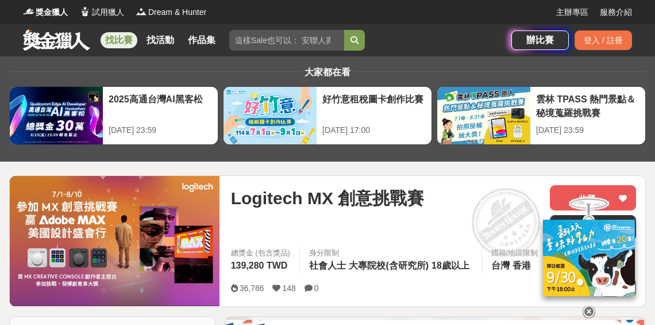
scroll to position [48, 0]
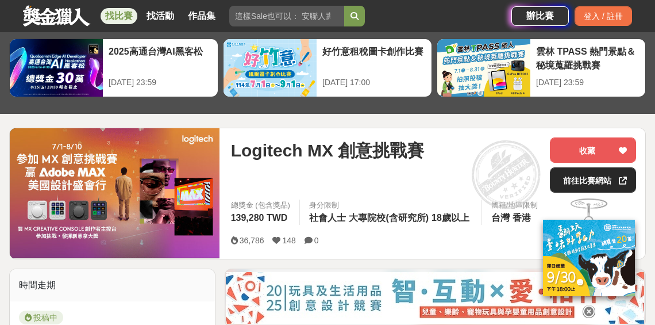
click at [569, 176] on link "前往比賽網站" at bounding box center [593, 179] width 86 height 25
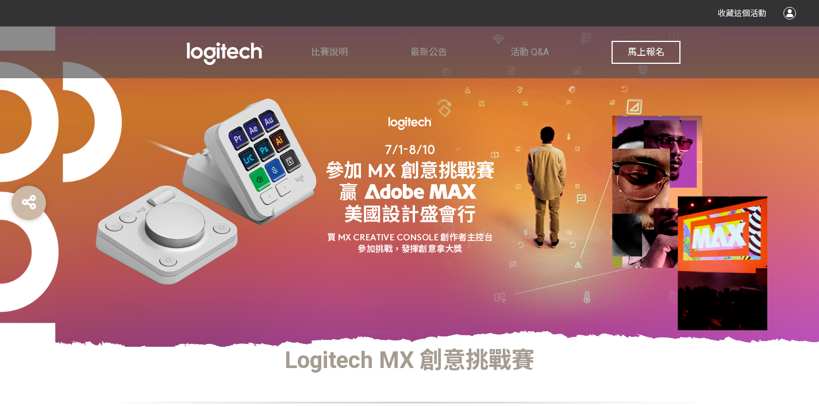
click at [637, 59] on button "馬上報名" at bounding box center [646, 52] width 69 height 23
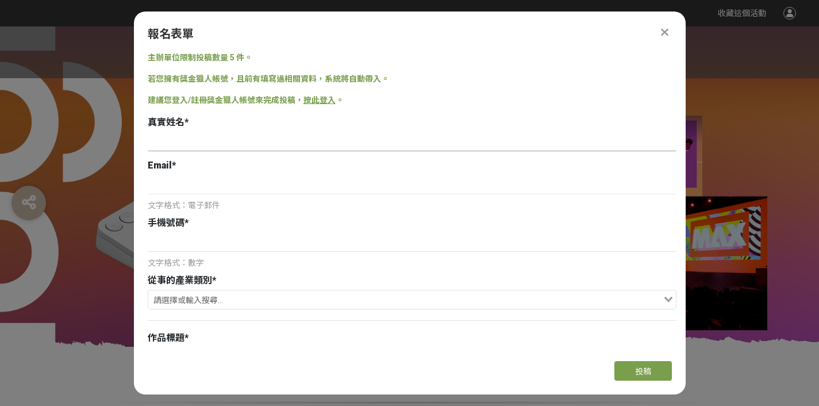
click at [214, 146] on input at bounding box center [412, 142] width 529 height 20
type input "[PERSON_NAME]"
click at [258, 183] on input at bounding box center [412, 185] width 529 height 20
type input "[EMAIL_ADDRESS][DOMAIN_NAME]"
click at [236, 244] on input at bounding box center [412, 242] width 529 height 20
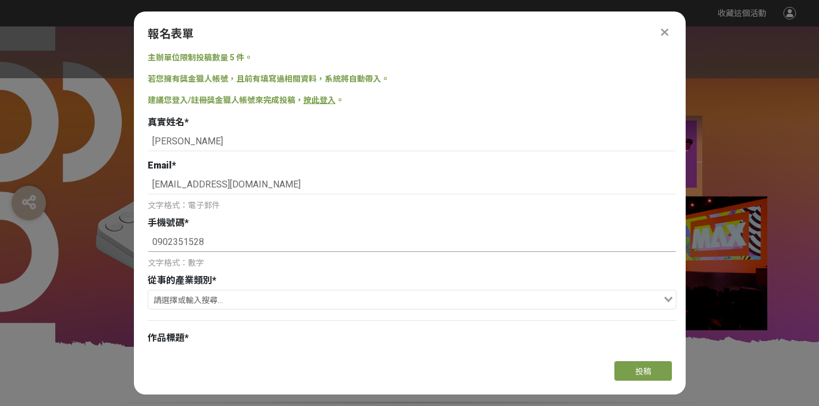
scroll to position [125, 0]
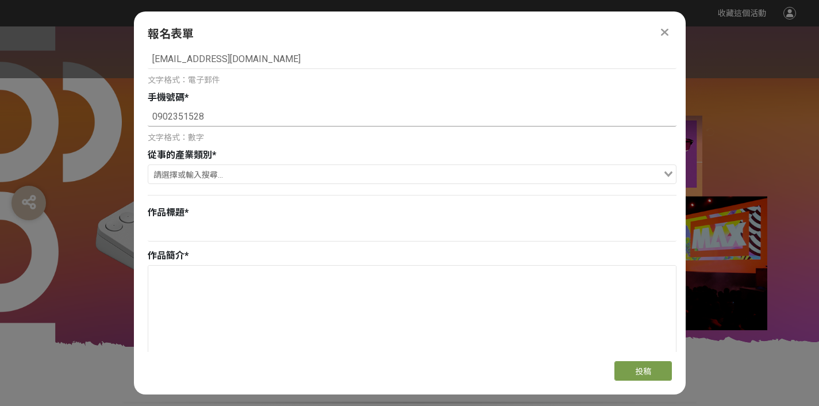
type input "0902351528"
click at [248, 175] on input "Search for option" at bounding box center [405, 175] width 512 height 16
click at [239, 141] on div "文字格式：數字" at bounding box center [412, 138] width 529 height 12
click at [238, 169] on input "Search for option" at bounding box center [405, 175] width 512 height 16
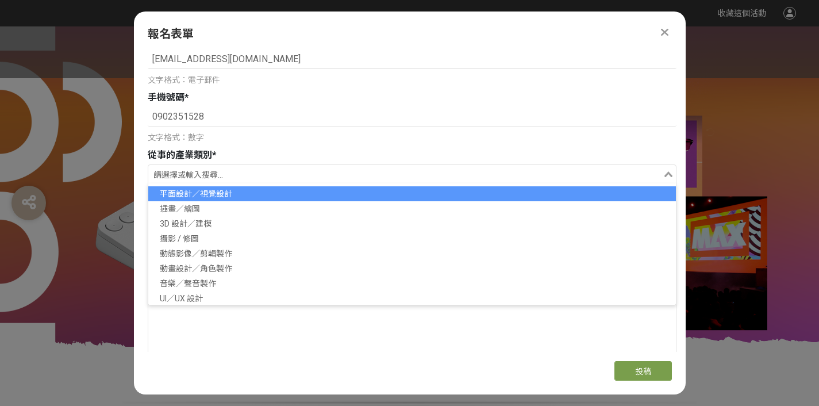
click at [239, 193] on li "平面設計／視覺設計" at bounding box center [412, 193] width 528 height 15
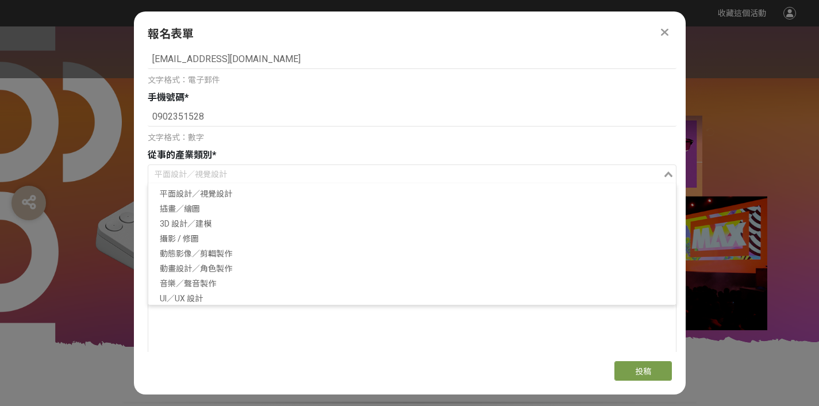
click at [238, 175] on input "Search for option" at bounding box center [405, 175] width 512 height 16
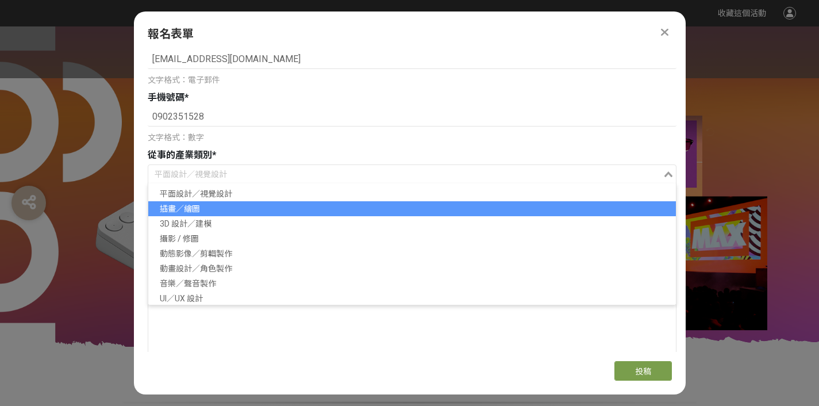
click at [233, 211] on li "插畫／繪圖" at bounding box center [412, 208] width 528 height 15
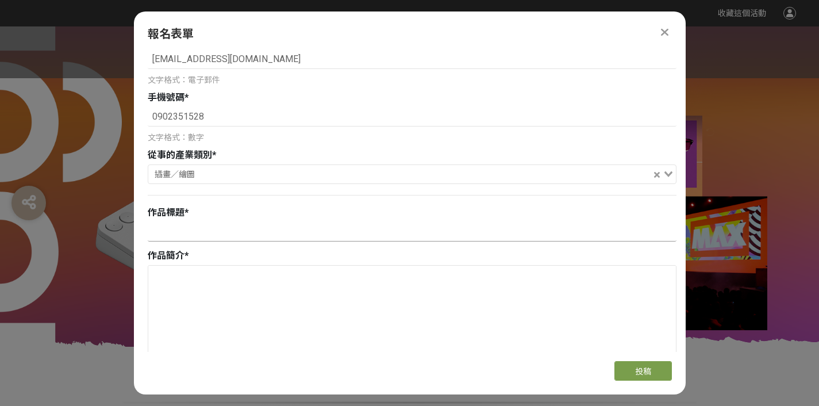
click at [235, 231] on input at bounding box center [412, 232] width 529 height 20
paste input "坐上靈感加速器，穿越你的創作宇宙"
type input "坐上靈感加速器，穿越你的創作宇宙"
click at [223, 288] on textarea at bounding box center [412, 323] width 528 height 115
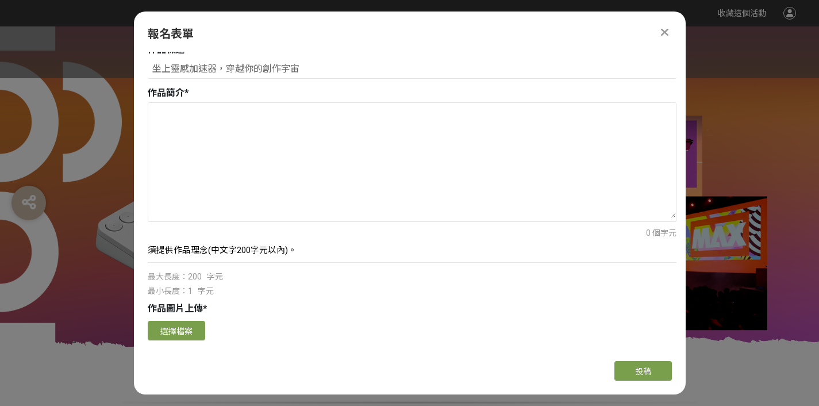
paste textarea "《坐上靈感加速器，穿越你的創作宇宙》 將 Logitech MX 系列滑鼠 化作時光加速器，帶領創作者穿梭於數位世界的多重維度。 畫面中央的新時代女性，集 創…"
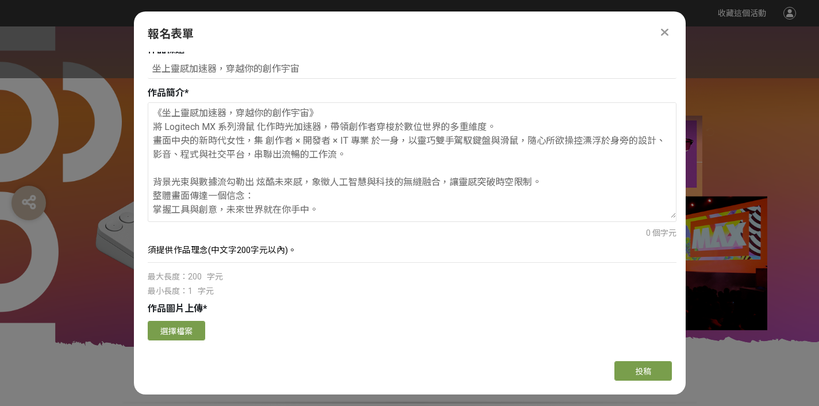
scroll to position [11, 0]
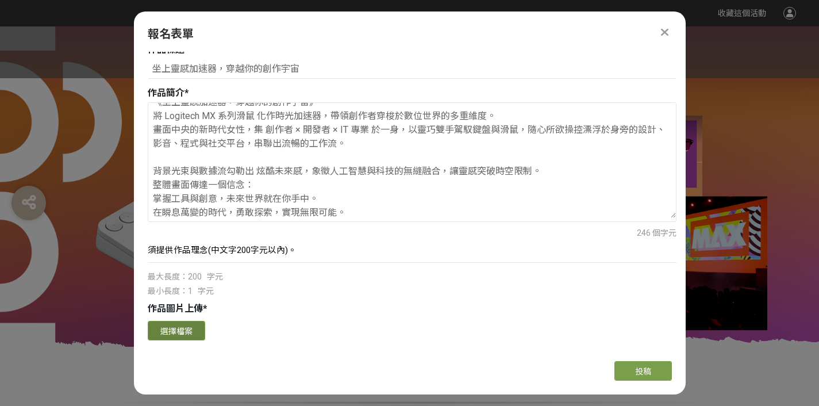
type textarea "《坐上靈感加速器，穿越你的創作宇宙》 將 Logitech MX 系列滑鼠 化作時光加速器，帶領創作者穿梭於數位世界的多重維度。 畫面中央的新時代女性，集 創…"
click at [192, 338] on button "選擇檔案" at bounding box center [176, 331] width 57 height 20
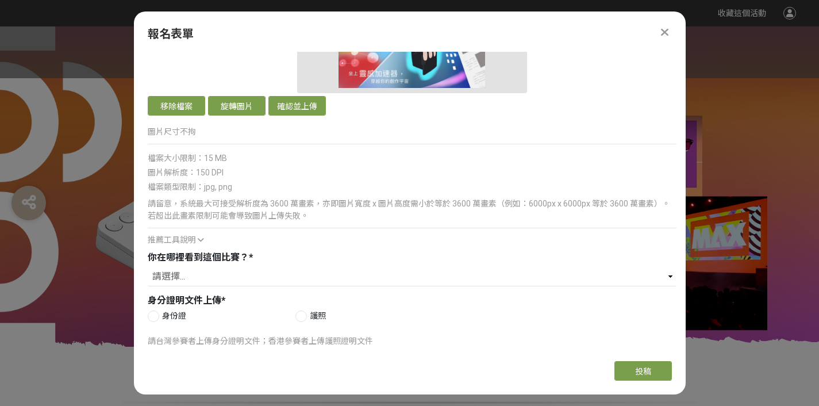
scroll to position [750, 0]
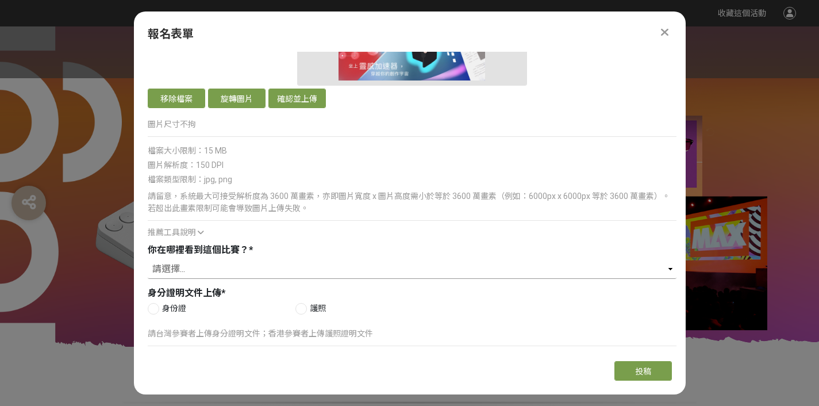
click at [214, 270] on select "請選擇... Logitech Taiwan Facebook 粉絲專頁 Logitech 官方電子報（EDM） ​線上廣告 ​合作講者／KOL 社群分享 媒…" at bounding box center [412, 269] width 529 height 20
select select "cms:formUnit:otherOption:4c1fd801021ea8191e73f67f6c0f0811"
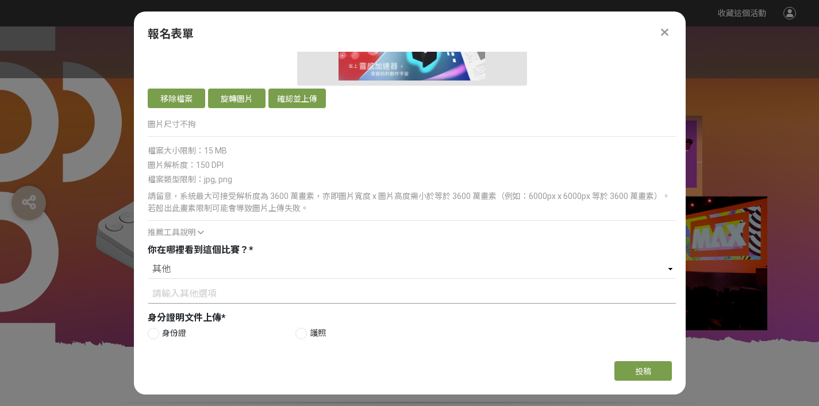
click at [209, 291] on input at bounding box center [412, 294] width 529 height 20
type input "r"
type input "獎金獵人"
click at [156, 331] on div at bounding box center [153, 333] width 11 height 11
radio input "true"
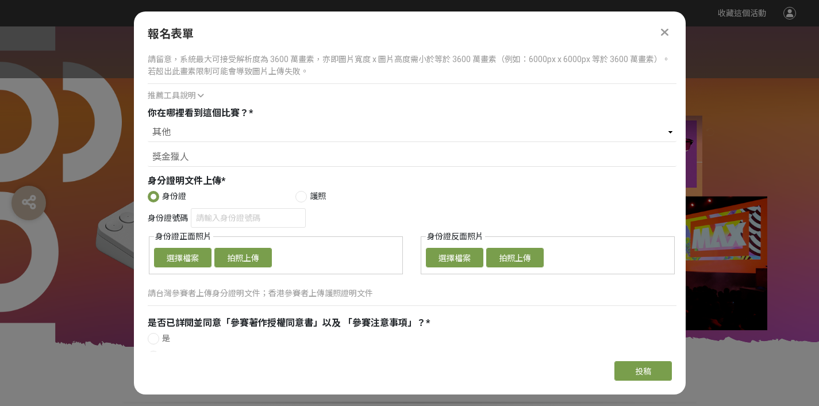
scroll to position [942, 0]
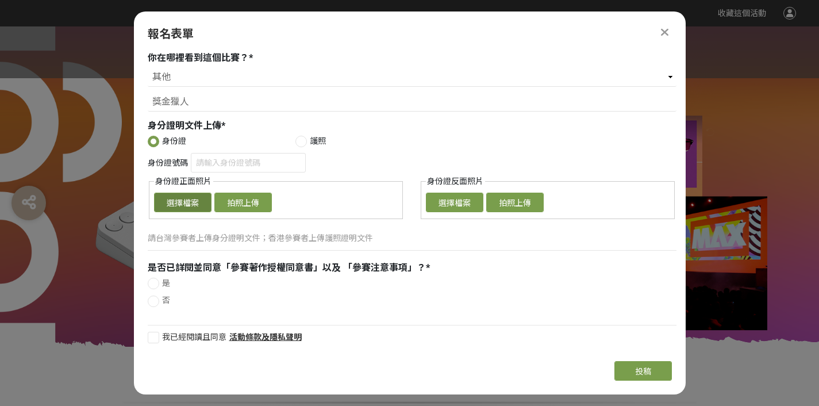
click at [190, 205] on button "選擇檔案" at bounding box center [182, 203] width 57 height 20
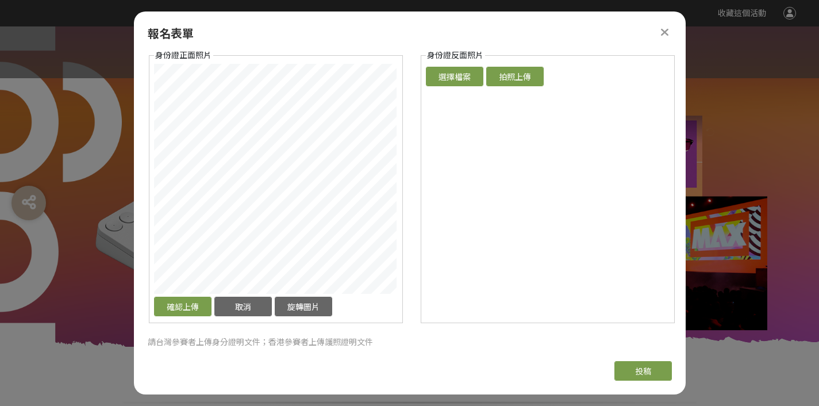
scroll to position [1053, 0]
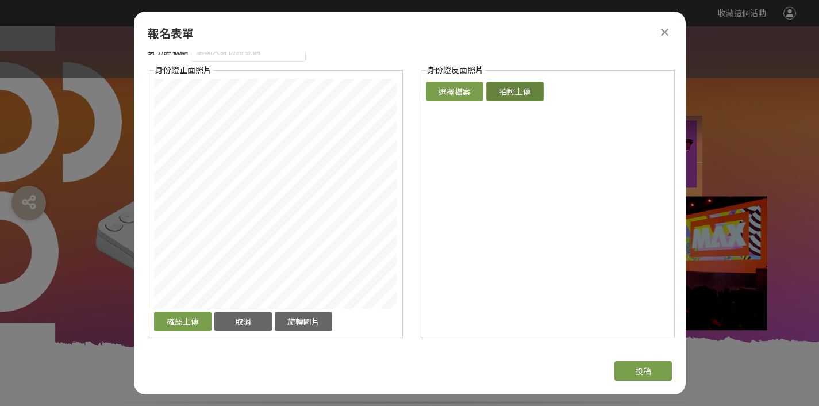
click at [500, 92] on button "拍照上傳" at bounding box center [514, 92] width 57 height 20
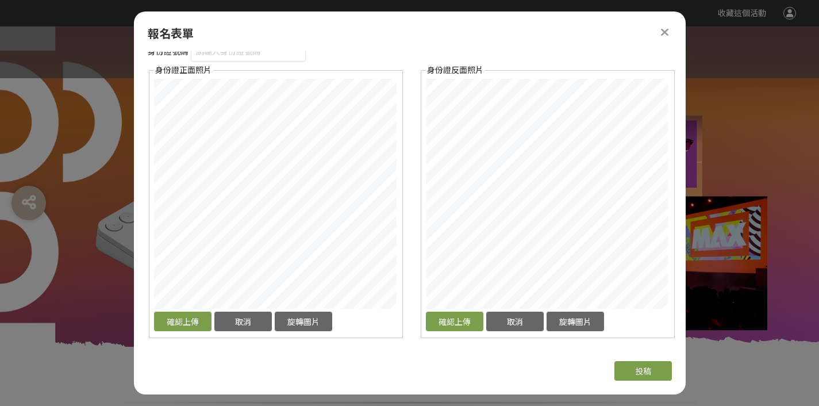
scroll to position [927, 0]
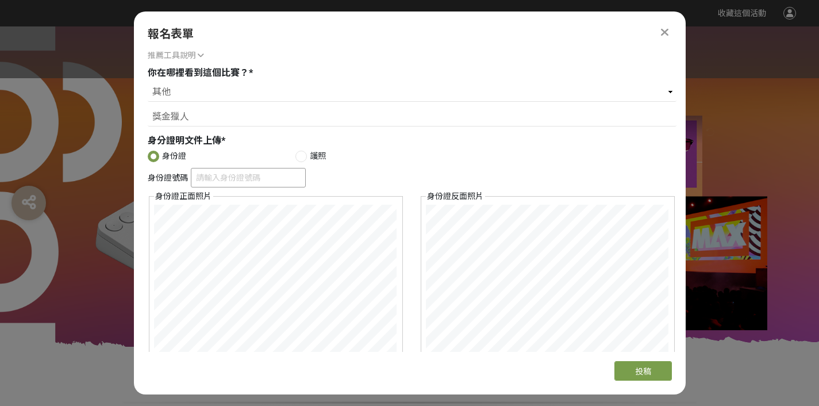
click at [243, 178] on input "身份證號碼" at bounding box center [248, 178] width 115 height 20
type input "Ｆ"
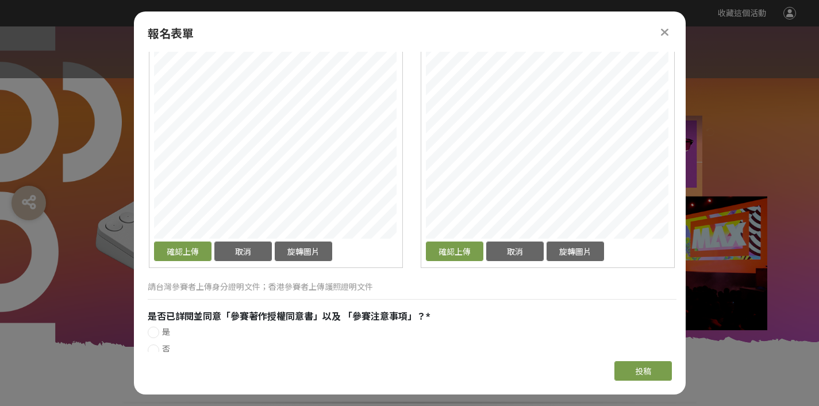
scroll to position [1172, 0]
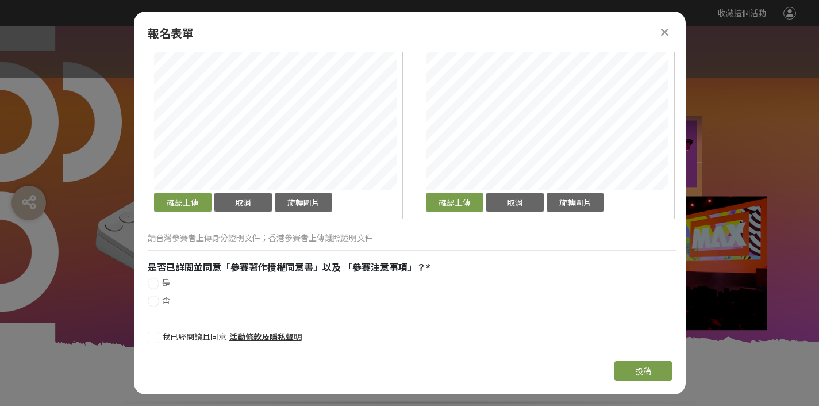
type input "F229651301"
click at [163, 279] on span "是" at bounding box center [166, 282] width 8 height 9
click at [156, 279] on input "是" at bounding box center [151, 282] width 7 height 7
radio input "false"
click at [172, 337] on span "我已經閱讀且同意" at bounding box center [194, 336] width 64 height 9
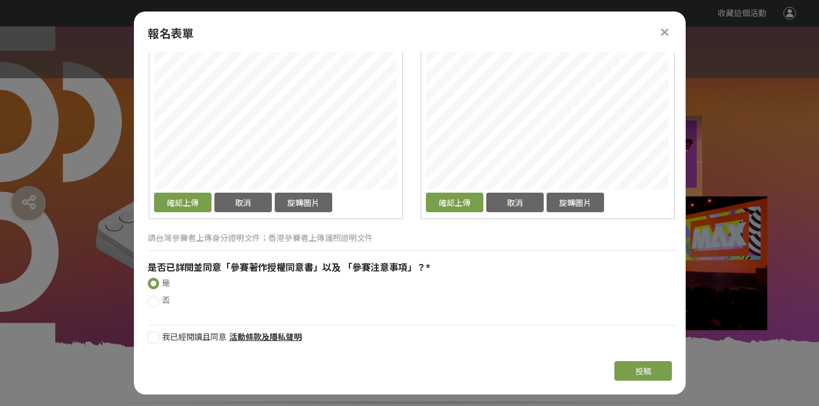
click at [156, 337] on input "我已經閱讀且同意" at bounding box center [151, 336] width 7 height 7
checkbox input "false"
click at [642, 369] on span "投稿" at bounding box center [643, 371] width 16 height 9
click at [445, 204] on button "確認上傳" at bounding box center [454, 203] width 57 height 20
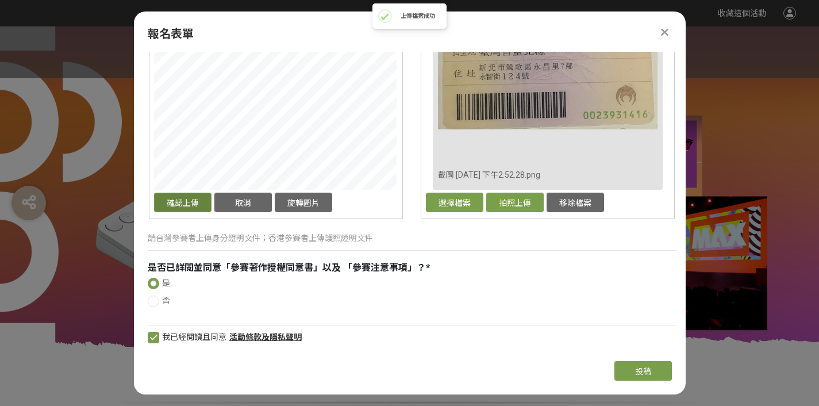
click at [179, 206] on button "確認上傳" at bounding box center [182, 203] width 57 height 20
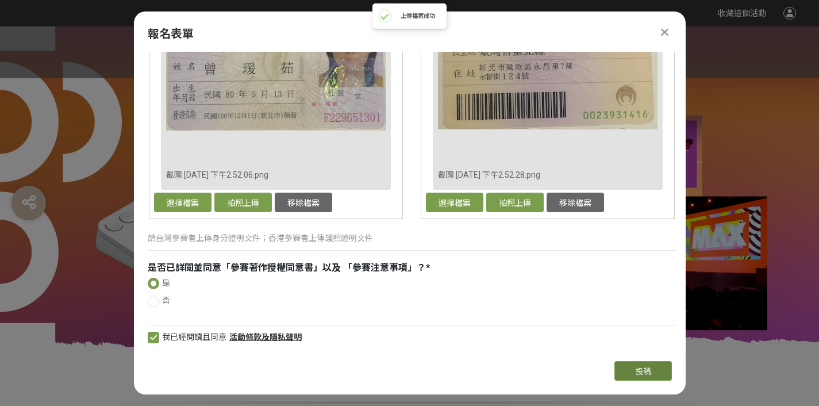
click at [640, 369] on span "投稿" at bounding box center [643, 371] width 16 height 9
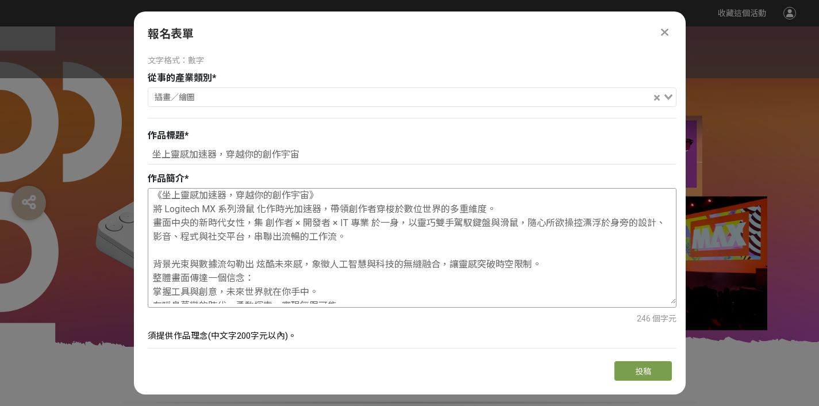
scroll to position [0, 0]
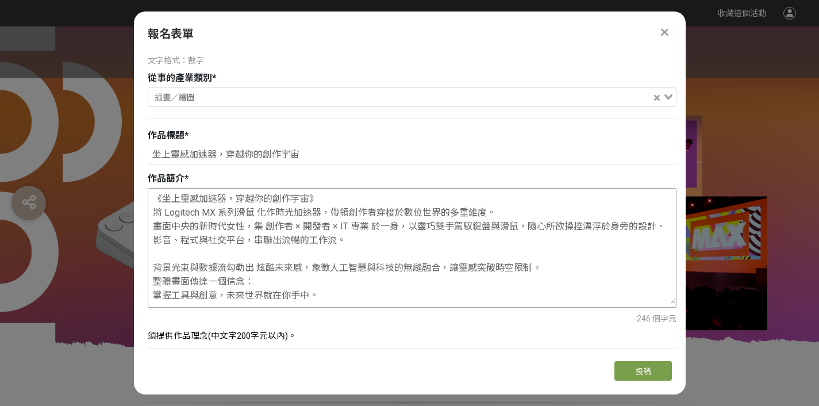
click at [203, 252] on textarea "《坐上靈感加速器，穿越你的創作宇宙》 將 Logitech MX 系列滑鼠 化作時光加速器，帶領創作者穿梭於數位世界的多重維度。 畫面中央的新時代女性，集 創…" at bounding box center [412, 246] width 528 height 115
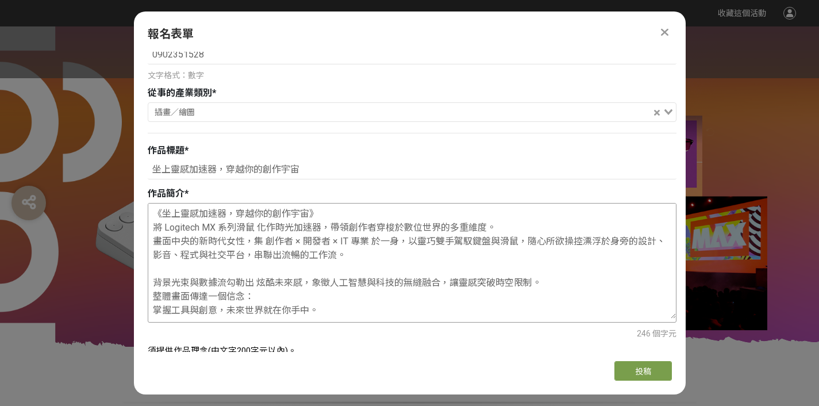
scroll to position [180, 0]
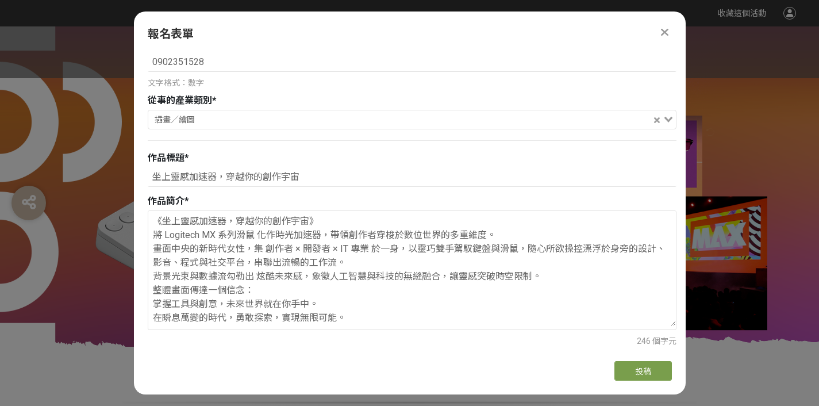
drag, startPoint x: 321, startPoint y: 218, endPoint x: 108, endPoint y: 213, distance: 213.3
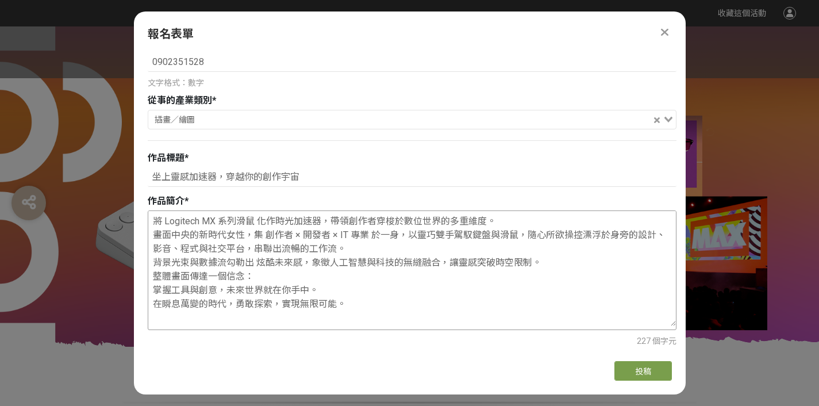
click at [156, 235] on textarea "將 Logitech MX 系列滑鼠 化作時光加速器，帶領創作者穿梭於數位世界的多重維度。 畫面中央的新時代女性，集 創作者 × 開發者 × IT 專業 於一…" at bounding box center [412, 268] width 528 height 115
click at [259, 314] on textarea "將 Logitech MX 系列滑鼠 化作時光加速器，帶領創作者穿梭於數位世界的多重維度。 畫面中央的新時代女性，集 創作者 × 開發者 × IT 專業 於一…" at bounding box center [412, 268] width 528 height 115
click at [210, 319] on textarea "將 Logitech MX 系列滑鼠 化作時光加速器，帶領創作者穿梭於數位世界的多重維度。 畫面中央的新時代女性，集 創作者 × 開發者 × IT 專業 於一…" at bounding box center [412, 268] width 528 height 115
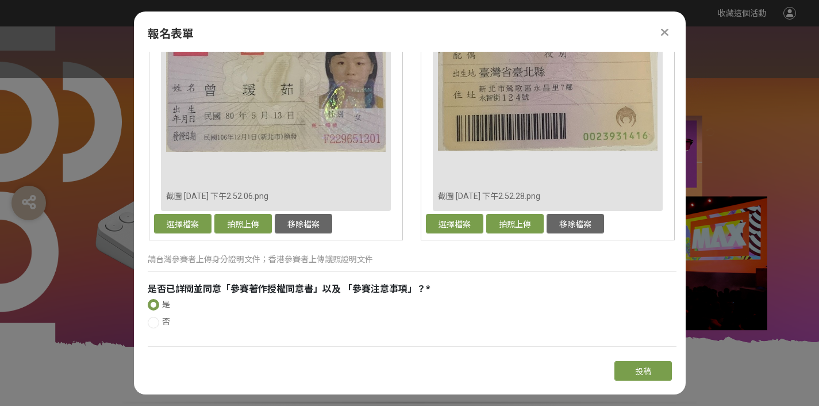
scroll to position [1172, 0]
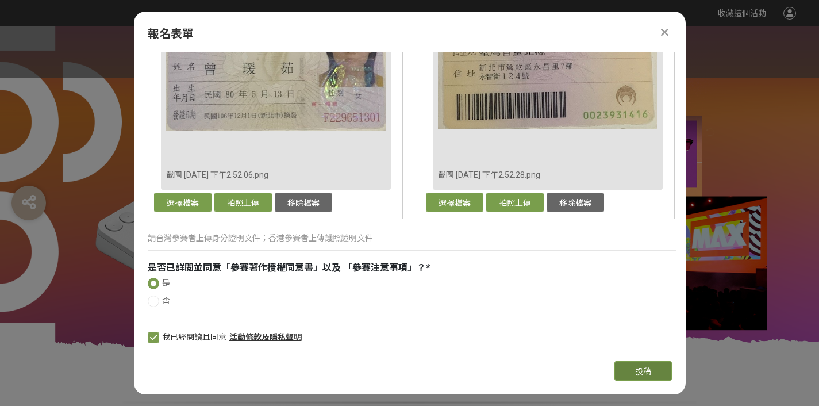
click at [638, 378] on button "投稿" at bounding box center [643, 371] width 57 height 20
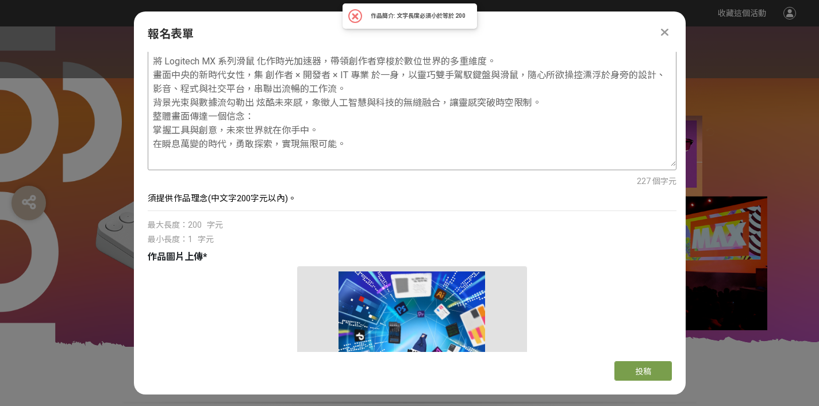
scroll to position [266, 0]
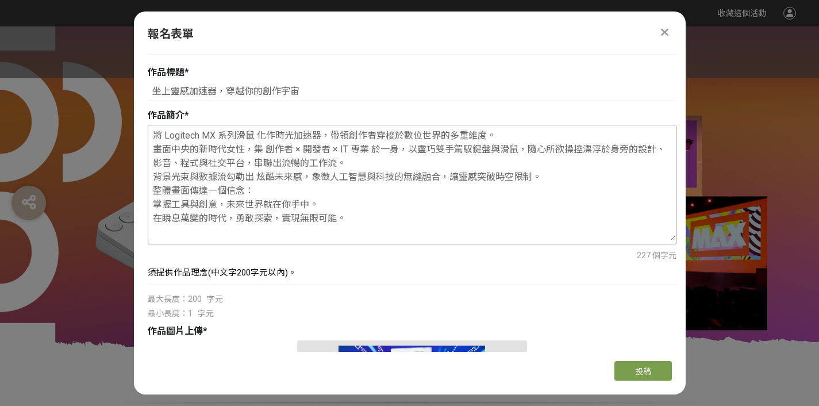
click at [152, 204] on textarea "將 Logitech MX 系列滑鼠 化作時光加速器，帶領創作者穿梭於數位世界的多重維度。 畫面中央的新時代女性，集 創作者 × 開發者 × IT 專業 於一…" at bounding box center [412, 182] width 528 height 115
click at [150, 176] on textarea "將 Logitech MX 系列滑鼠 化作時光加速器，帶領創作者穿梭於數位世界的多重維度。 畫面中央的新時代女性，集 創作者 × 開發者 × IT 專業 於一…" at bounding box center [412, 182] width 528 height 115
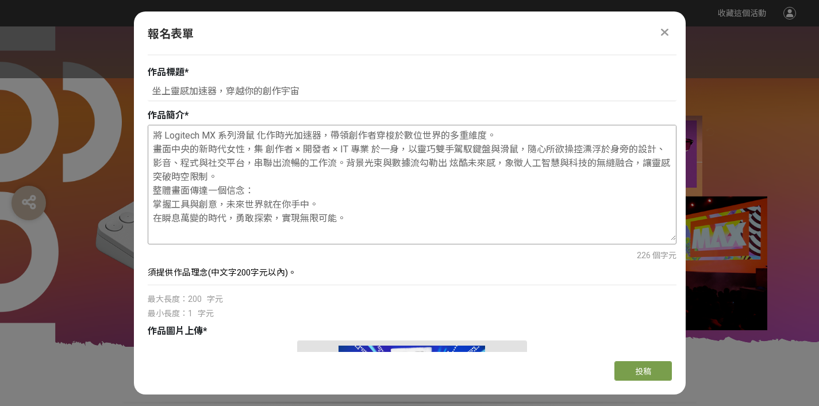
click at [153, 189] on textarea "將 Logitech MX 系列滑鼠 化作時光加速器，帶領創作者穿梭於數位世界的多重維度。 畫面中央的新時代女性，集 創作者 × 開發者 × IT 專業 於一…" at bounding box center [412, 182] width 528 height 115
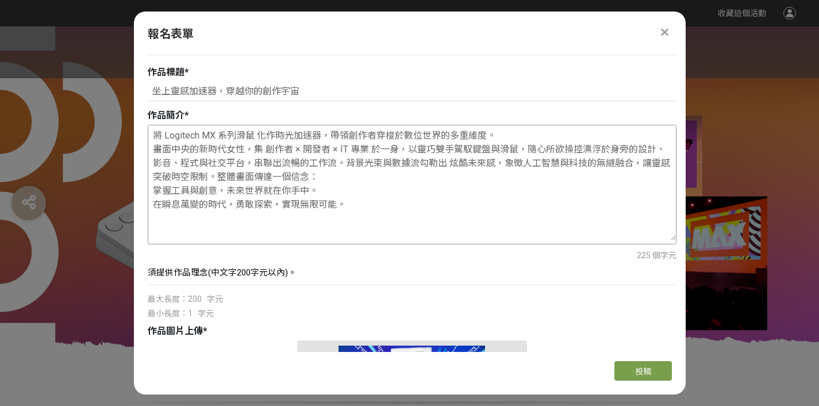
click at [155, 189] on textarea "將 Logitech MX 系列滑鼠 化作時光加速器，帶領創作者穿梭於數位世界的多重維度。 畫面中央的新時代女性，集 創作者 × 開發者 × IT 專業 於一…" at bounding box center [412, 182] width 528 height 115
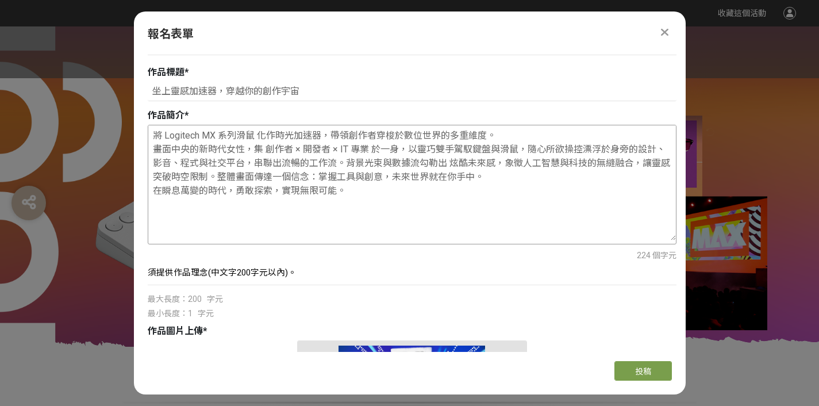
click at [152, 190] on textarea "將 Logitech MX 系列滑鼠 化作時光加速器，帶領創作者穿梭於數位世界的多重維度。 畫面中央的新時代女性，集 創作者 × 開發者 × IT 專業 於一…" at bounding box center [412, 182] width 528 height 115
click at [218, 216] on textarea "將 Logitech MX 系列滑鼠 化作時光加速器，帶領創作者穿梭於數位世界的多重維度。 畫面中央的新時代女性，集 創作者 × 開發者 × IT 專業 於一…" at bounding box center [412, 182] width 528 height 115
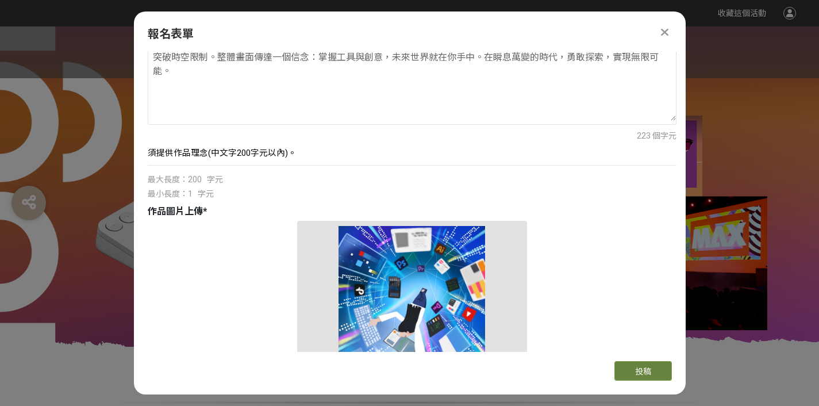
click at [649, 369] on span "投稿" at bounding box center [643, 371] width 16 height 9
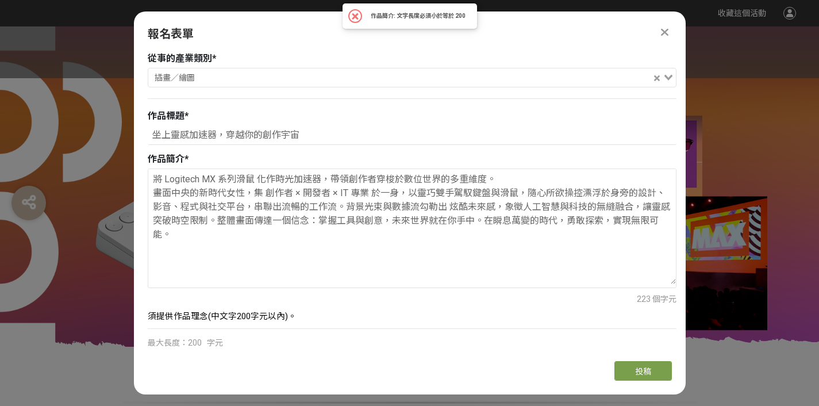
scroll to position [163, 0]
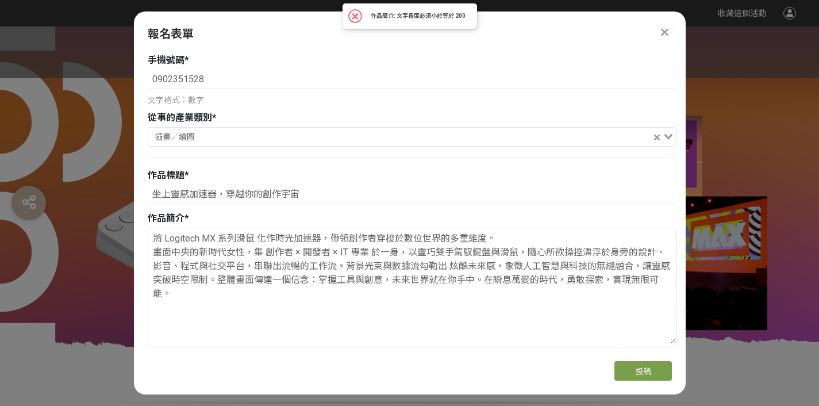
drag, startPoint x: 174, startPoint y: 300, endPoint x: 120, endPoint y: 237, distance: 82.7
paste textarea "這張海報以 Logitech MX 系列滑鼠為靈感，化作時光加速器，帶領創作者穿梭於數位世界的多重維度。中央的新時代女性角色，融合創作者、開發者與 IT 專業…"
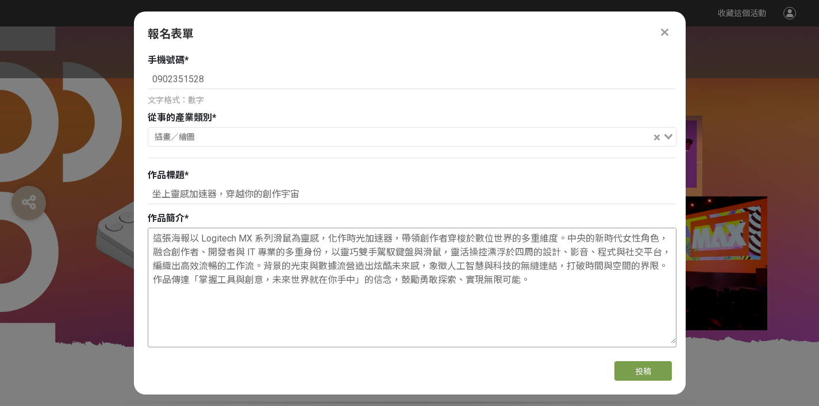
click at [170, 252] on textarea "這張海報以 Logitech MX 系列滑鼠為靈感，化作時光加速器，帶領創作者穿梭於數位世界的多重維度。中央的新時代女性角色，融合創作者、開發者與 IT 專業…" at bounding box center [412, 285] width 528 height 115
drag, startPoint x: 190, startPoint y: 252, endPoint x: 173, endPoint y: 252, distance: 16.7
click at [173, 252] on textarea "這張海報以 Logitech MX 系列滑鼠為靈感，化作時光加速器，帶領創作者穿梭於數位世界的多重維度。中央的新時代女性角色，融合創作者、開發者與 IT 專業…" at bounding box center [412, 285] width 528 height 115
drag, startPoint x: 198, startPoint y: 280, endPoint x: 181, endPoint y: 280, distance: 17.2
click at [181, 280] on textarea "這張海報以 Logitech MX 系列滑鼠為靈感，化作時光加速器，帶領創作者穿梭於數位世界的多重維度。中央的新時代女性角色，象徵創作者、開發者與 IT 專業…" at bounding box center [412, 285] width 528 height 115
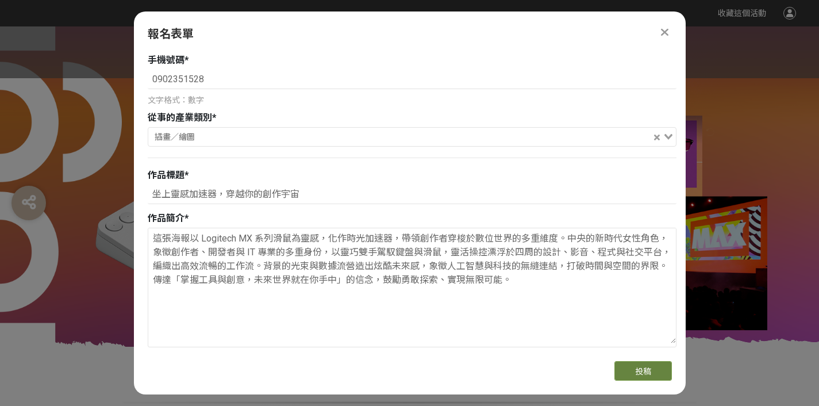
click at [639, 373] on span "投稿" at bounding box center [643, 371] width 16 height 9
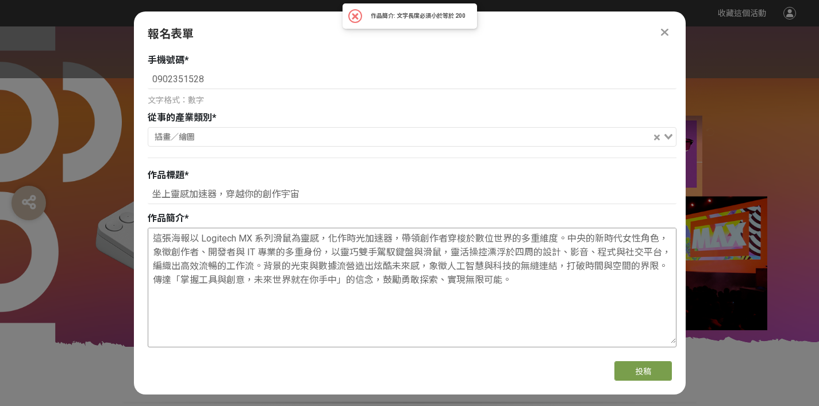
click at [542, 281] on textarea "這張海報以 Logitech MX 系列滑鼠為靈感，化作時光加速器，帶領創作者穿梭於數位世界的多重維度。中央的新時代女性角色，象徵創作者、開發者與 IT 專業…" at bounding box center [412, 285] width 528 height 115
drag, startPoint x: 201, startPoint y: 279, endPoint x: 181, endPoint y: 278, distance: 20.8
click at [181, 278] on textarea "這張海報以 Logitech MX 系列滑鼠為靈感，化作時光加速器，帶領創作者穿梭於數位世界的多重維度。中央的新時代女性角色，象徵創作者、開發者與 IT 專業…" at bounding box center [412, 285] width 528 height 115
click at [251, 310] on textarea "這張海報以 Logitech MX 系列滑鼠為靈感，化作時光加速器，帶領創作者穿梭於數位世界的多重維度。中央的新時代女性角色，象徵創作者、開發者與 IT 專業…" at bounding box center [412, 285] width 528 height 115
drag, startPoint x: 237, startPoint y: 238, endPoint x: 199, endPoint y: 237, distance: 38.5
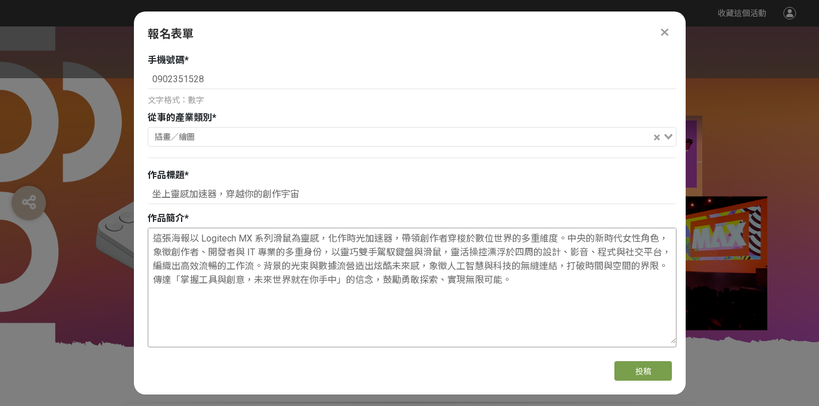
click at [199, 237] on textarea "這張海報以 Logitech MX 系列滑鼠為靈感，化作時光加速器，帶領創作者穿梭於數位世界的多重維度。中央的新時代女性角色，象徵創作者、開發者與 IT 專業…" at bounding box center [412, 285] width 528 height 115
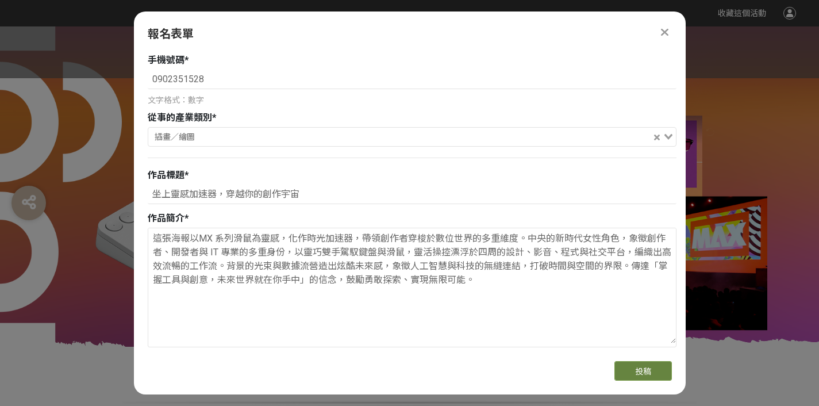
click at [629, 365] on button "投稿" at bounding box center [643, 371] width 57 height 20
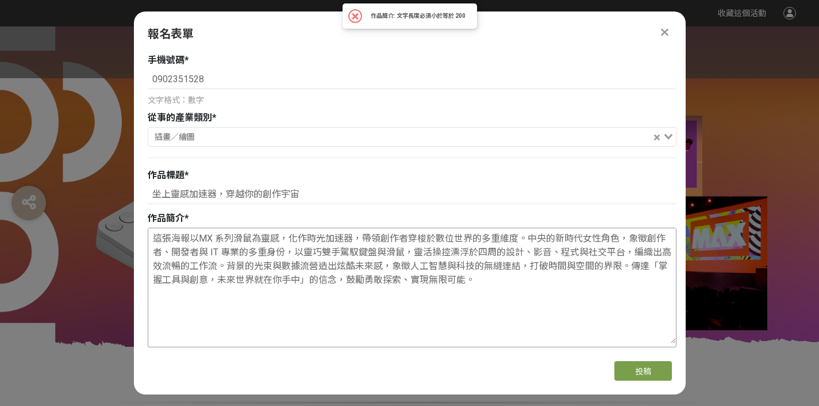
drag, startPoint x: 540, startPoint y: 262, endPoint x: 529, endPoint y: 271, distance: 13.8
click at [540, 262] on textarea "這張海報以MX 系列滑鼠為靈感，化作時光加速器，帶領創作者穿梭於數位世界的多重維度。中央的新時代女性角色，象徵創作者、開發者與 IT 專業的多重身份，以靈巧雙…" at bounding box center [412, 285] width 528 height 115
drag, startPoint x: 518, startPoint y: 279, endPoint x: 139, endPoint y: 227, distance: 383.0
click at [139, 227] on div "主辦單位限制投稿數量 5 件。 若您擁有獎金獵人帳號，且前有填寫過相關資料，系統將自動帶入。 建議您登入/註冊獎金獵人帳號來完成投稿， 按此登入 。 真實姓名…" at bounding box center [410, 202] width 552 height 300
click at [540, 279] on textarea "這張海報以MX 系列滑鼠為靈感，化作時光加速器，帶領創作者穿梭於數位世界的多重維度。中央的新時代女性角色，象徵創作者、開發者與 IT 專業的多重身份，以靈巧雙…" at bounding box center [412, 285] width 528 height 115
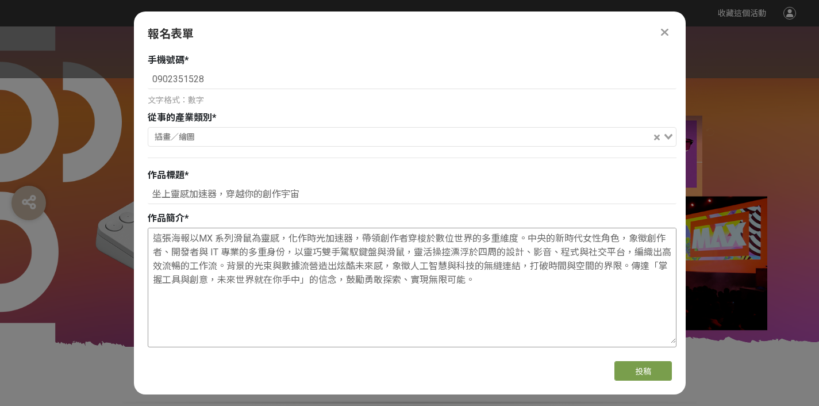
drag, startPoint x: 528, startPoint y: 237, endPoint x: 626, endPoint y: 242, distance: 98.4
click at [626, 242] on textarea "這張海報以MX 系列滑鼠為靈感，化作時光加速器，帶領創作者穿梭於數位世界的多重維度。中央的新時代女性角色，象徵創作者、開發者與 IT 專業的多重身份，以靈巧雙…" at bounding box center [412, 285] width 528 height 115
click at [561, 240] on textarea "這張海報以MX 系列滑鼠為靈感，化作時光加速器，帶領創作者穿梭於數位世界的多重維度。中央的新時代女性角色，象徵創作者、開發者與 IT 專業的多重身份，以靈巧雙…" at bounding box center [412, 285] width 528 height 115
drag, startPoint x: 546, startPoint y: 239, endPoint x: 575, endPoint y: 240, distance: 28.8
click at [575, 240] on textarea "這張海報以MX 系列滑鼠為靈感，化作時光加速器，帶領創作者穿梭於數位世界的多重維度。中央的新時代女性角色，象徵創作者、開發者與 IT 專業的多重身份，以靈巧雙…" at bounding box center [412, 285] width 528 height 115
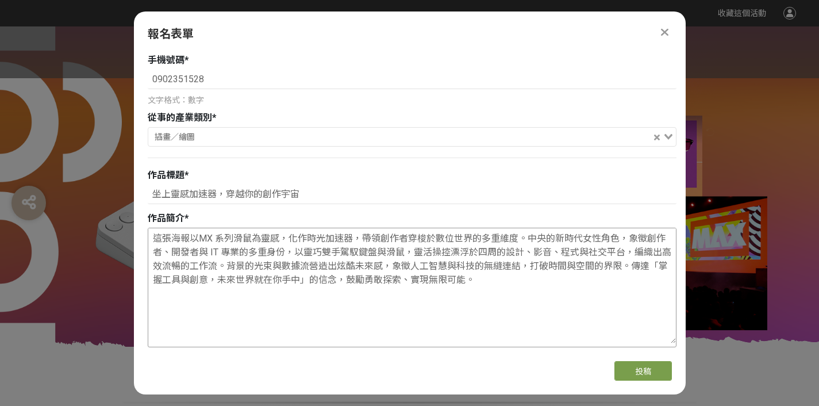
click at [557, 237] on textarea "這張海報以MX 系列滑鼠為靈感，化作時光加速器，帶領創作者穿梭於數位世界的多重維度。中央的新時代女性角色，象徵創作者、開發者與 IT 專業的多重身份，以靈巧雙…" at bounding box center [412, 285] width 528 height 115
drag, startPoint x: 553, startPoint y: 239, endPoint x: 599, endPoint y: 238, distance: 46.0
click at [599, 238] on textarea "這張海報以MX 系列滑鼠為靈感，化作時光加速器，帶領創作者穿梭於數位世界的多重維度。中央的新時代女性角色，象徵創作者、開發者與 IT 專業的多重身份，以靈巧雙…" at bounding box center [412, 285] width 528 height 115
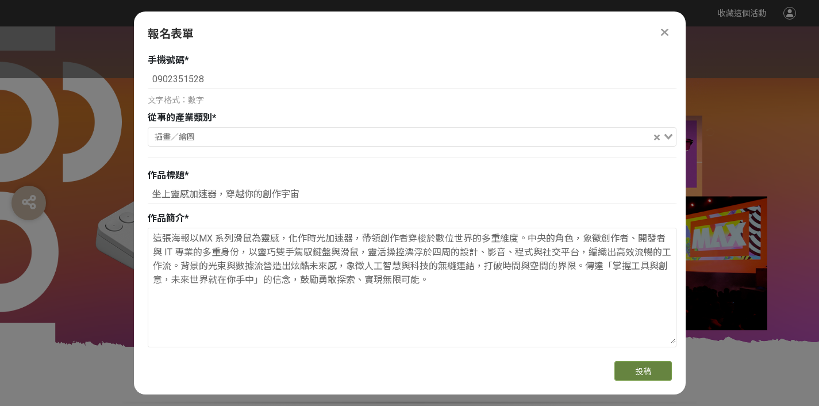
click at [640, 375] on span "投稿" at bounding box center [643, 371] width 16 height 9
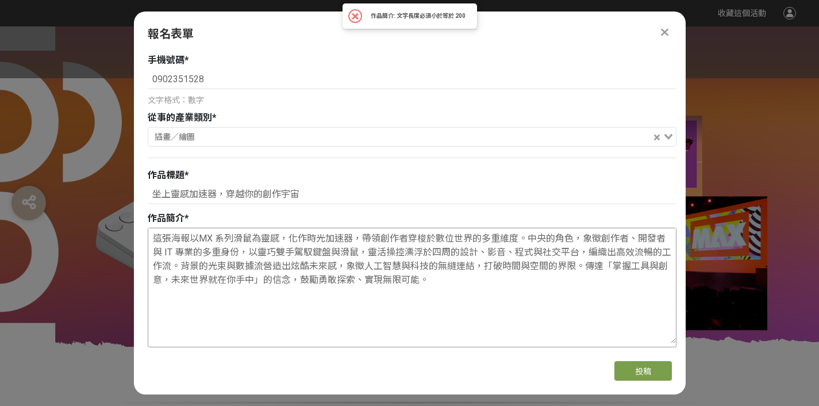
click at [504, 314] on textarea "這張海報以MX 系列滑鼠為靈感，化作時光加速器，帶領創作者穿梭於數位世界的多重維度。中央的角色，象徵創作者、開發者與 IT 專業的多重身份，以靈巧雙手駕馭鍵盤…" at bounding box center [412, 285] width 528 height 115
drag, startPoint x: 460, startPoint y: 283, endPoint x: 139, endPoint y: 217, distance: 328.1
click at [139, 217] on div "主辦單位限制投稿數量 5 件。 若您擁有獎金獵人帳號，且前有填寫過相關資料，系統將自動帶入。 建議您登入/註冊獎金獵人帳號來完成投稿， 按此登入 。 真實姓名…" at bounding box center [410, 202] width 552 height 300
paste textarea "系列滑鼠為靈感，化作時光加速器，帶領創作者穿梭於數位世界的多重維度。中央的角色，象徵創作者、開發者與IT"
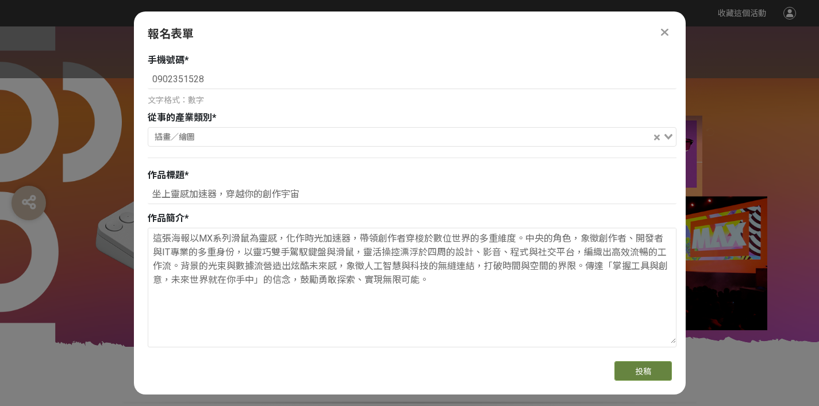
type textarea "這張海報以MX系列滑鼠為靈感，化作時光加速器，帶領創作者穿梭於數位世界的多重維度。中央的角色，象徵創作者、開發者與IT專業的多重身份，以靈巧雙手駕馭鍵盤與滑鼠…"
click at [644, 365] on button "投稿" at bounding box center [643, 371] width 57 height 20
click at [508, 287] on textarea "這張海報以MX系列滑鼠為靈感，化作時光加速器，帶領創作者穿梭於數位世界的多重維度。中央的角色，象徵創作者、開發者與IT專業的多重身份，以靈巧雙手駕馭鍵盤與滑鼠…" at bounding box center [412, 285] width 528 height 115
drag, startPoint x: 468, startPoint y: 283, endPoint x: 113, endPoint y: 222, distance: 360.5
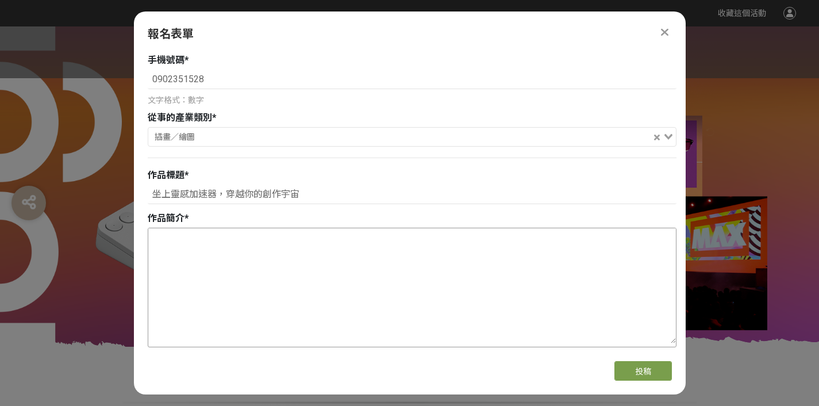
click at [326, 308] on textarea at bounding box center [412, 285] width 528 height 115
click at [662, 34] on icon at bounding box center [664, 31] width 7 height 11
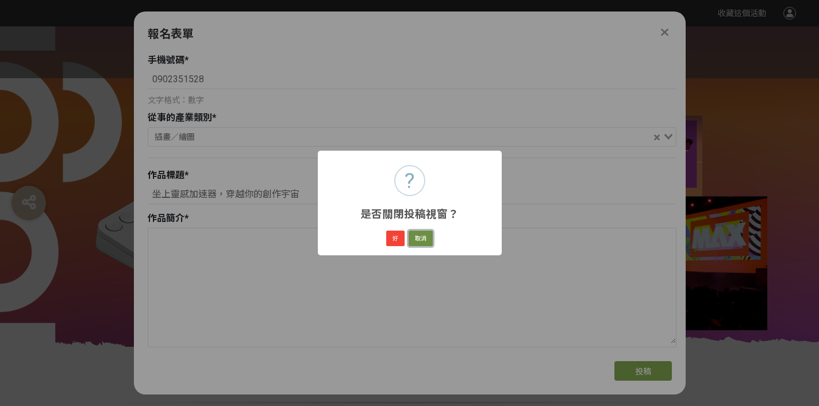
click at [426, 239] on button "取消" at bounding box center [421, 239] width 24 height 16
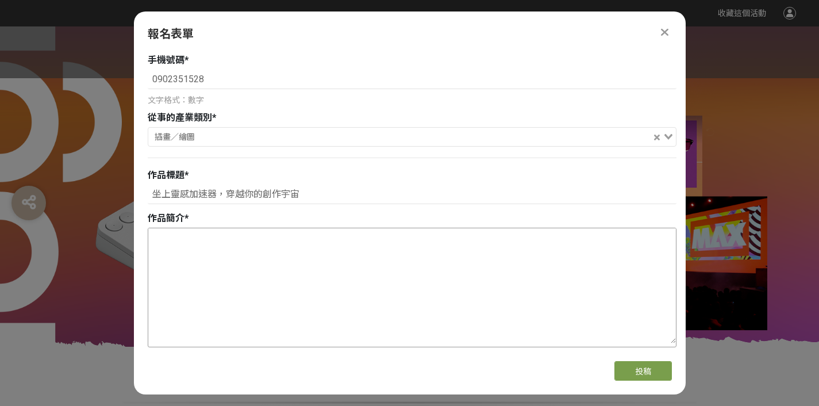
click at [303, 270] on textarea at bounding box center [412, 285] width 528 height 115
paste textarea "這張海報以MX系列滑鼠為靈感，化作時光加速器，帶領創作者穿梭於數位世界的多重維度。中央的角色，象徵創作者、開發者與IT專業的多重身份，以靈巧雙手駕馭鍵盤與滑鼠…"
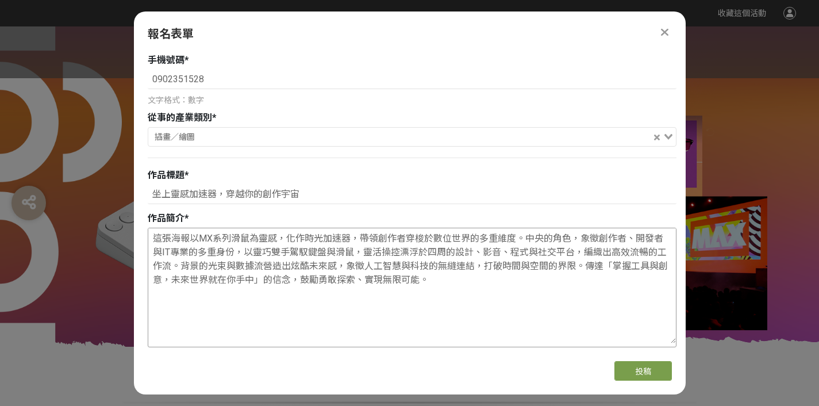
click at [189, 237] on textarea "這張海報以MX系列滑鼠為靈感，化作時光加速器，帶領創作者穿梭於數位世界的多重維度。中央的角色，象徵創作者、開發者與IT專業的多重身份，以靈巧雙手駕馭鍵盤與滑鼠…" at bounding box center [412, 285] width 528 height 115
click at [165, 239] on textarea "這張海報以MX系列滑鼠為靈感，化作時光加速器，帶領創作者穿梭於數位世界的多重維度。中央的角色，象徵創作者、開發者與IT專業的多重身份，以靈巧雙手駕馭鍵盤與滑鼠…" at bounding box center [412, 285] width 528 height 115
drag, startPoint x: 168, startPoint y: 236, endPoint x: 145, endPoint y: 233, distance: 22.6
click at [145, 233] on div "主辦單位限制投稿數量 5 件。 若您擁有獎金獵人帳號，且前有填寫過相關資料，系統將自動帶入。 建議您登入/註冊獎金獵人帳號來完成投稿， 按此登入 。 真實姓名…" at bounding box center [410, 202] width 552 height 300
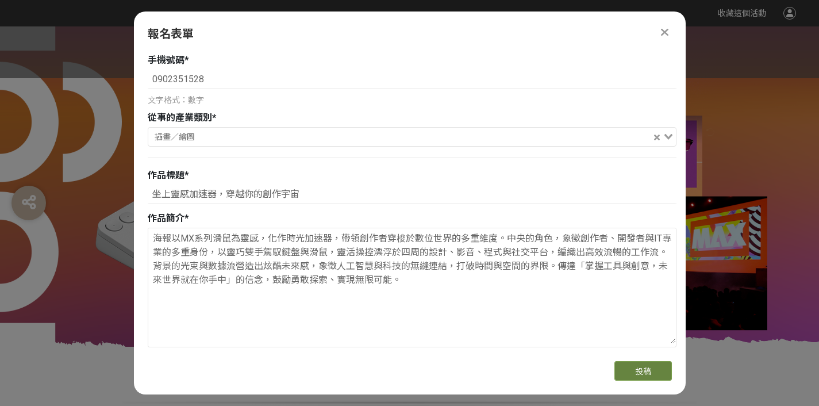
type textarea "海報以MX系列滑鼠為靈感，化作時光加速器，帶領創作者穿梭於數位世界的多重維度。中央的角色，象徵創作者、開發者與IT專業的多重身份，以靈巧雙手駕馭鍵盤與滑鼠，靈…"
click at [640, 373] on span "投稿" at bounding box center [643, 371] width 16 height 9
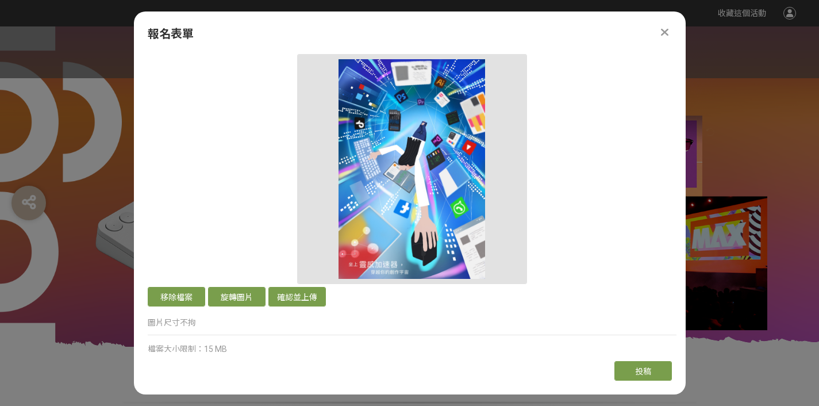
scroll to position [670, 0]
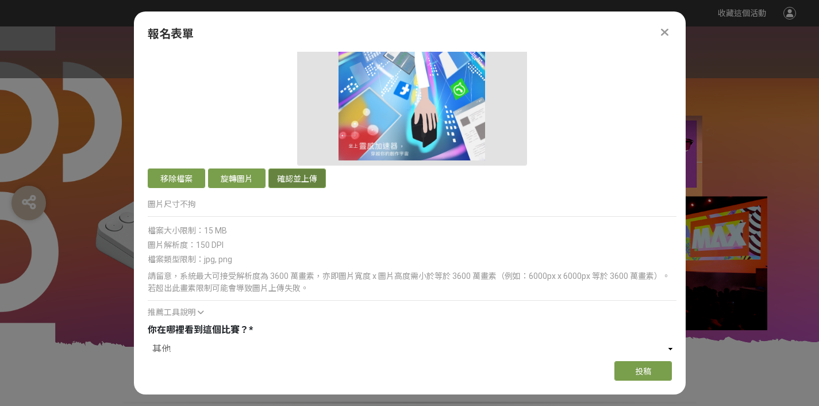
click at [293, 178] on button "確認並上傳" at bounding box center [296, 178] width 57 height 20
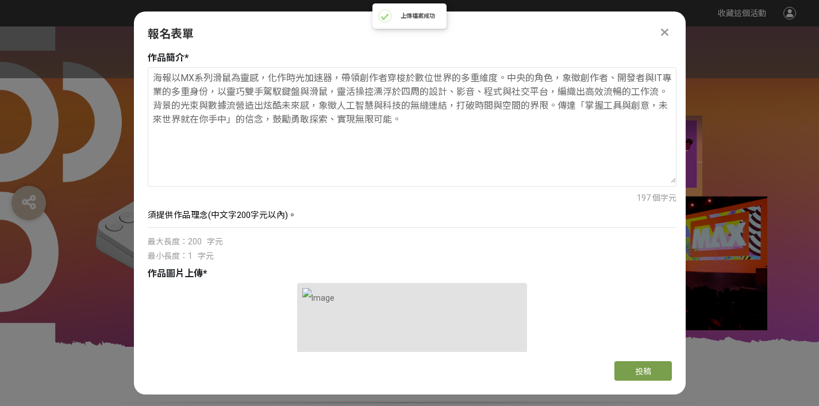
scroll to position [206, 0]
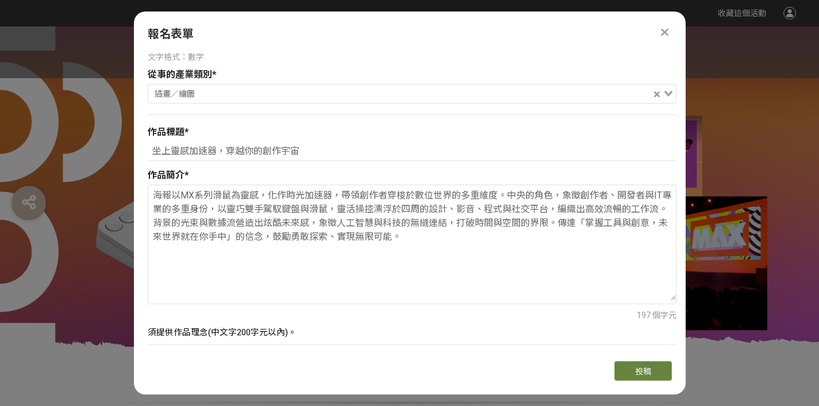
click at [641, 367] on span "投稿" at bounding box center [643, 371] width 16 height 9
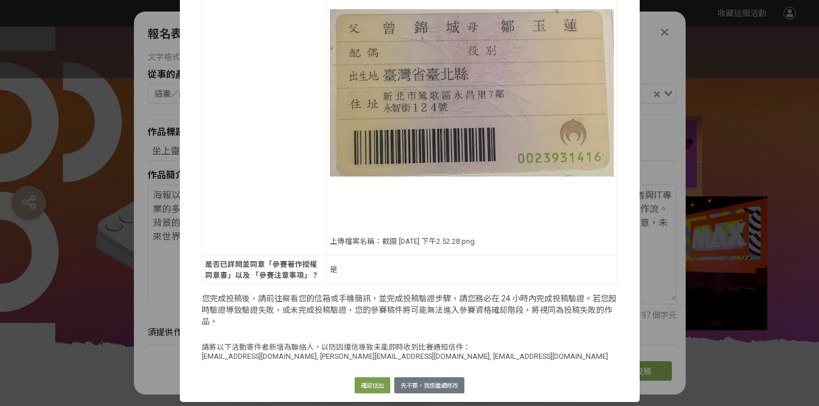
scroll to position [971, 0]
click at [373, 387] on button "確認送出" at bounding box center [373, 385] width 36 height 16
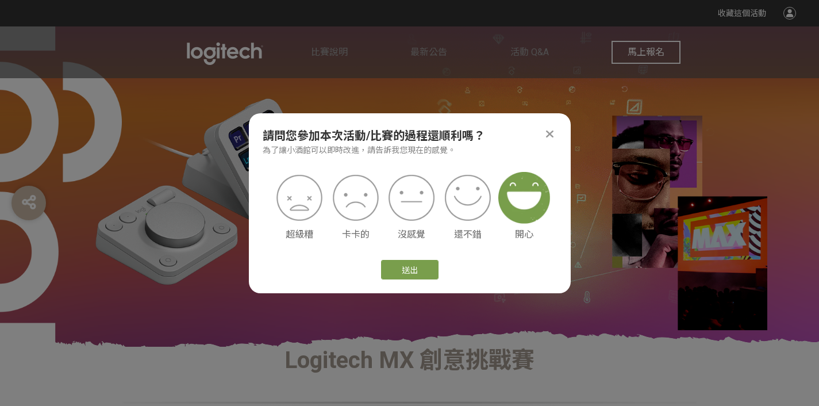
click at [512, 198] on img at bounding box center [524, 198] width 52 height 52
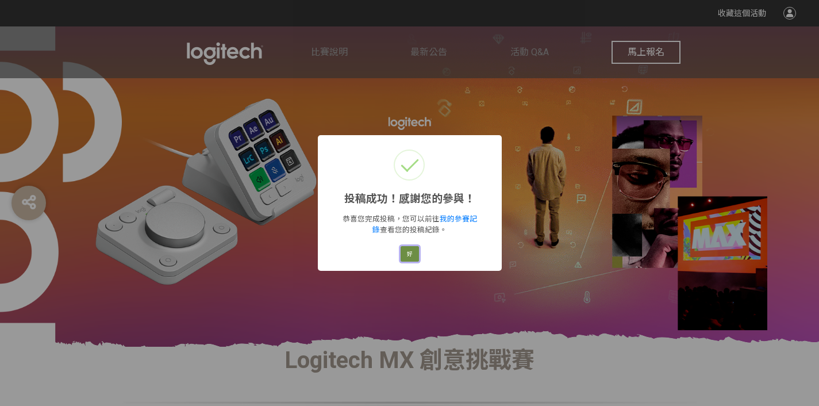
click at [415, 250] on button "好" at bounding box center [410, 254] width 18 height 16
